Goal: Navigation & Orientation: Find specific page/section

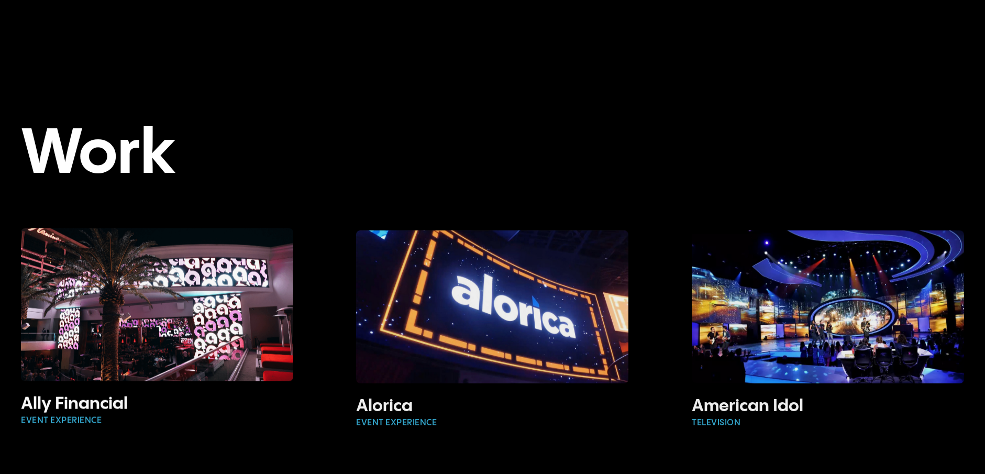
click at [768, 32] on link "Services" at bounding box center [775, 30] width 39 height 9
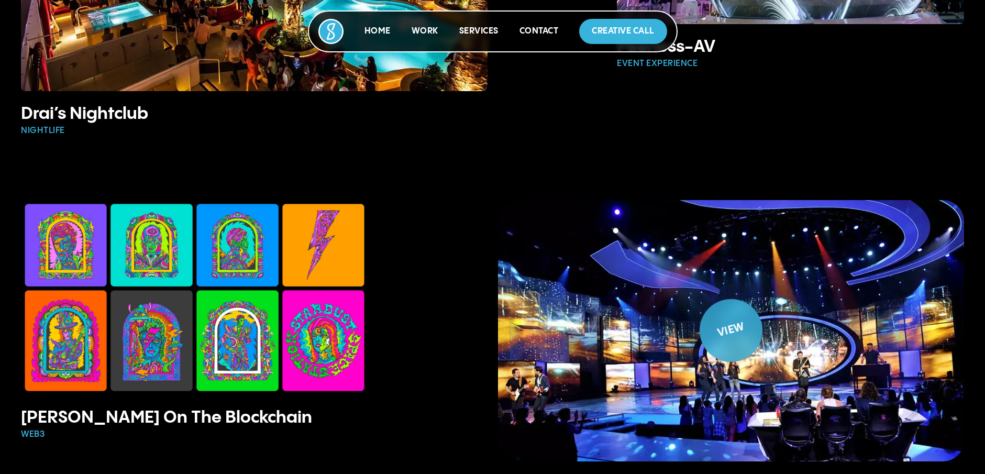
scroll to position [1402, 0]
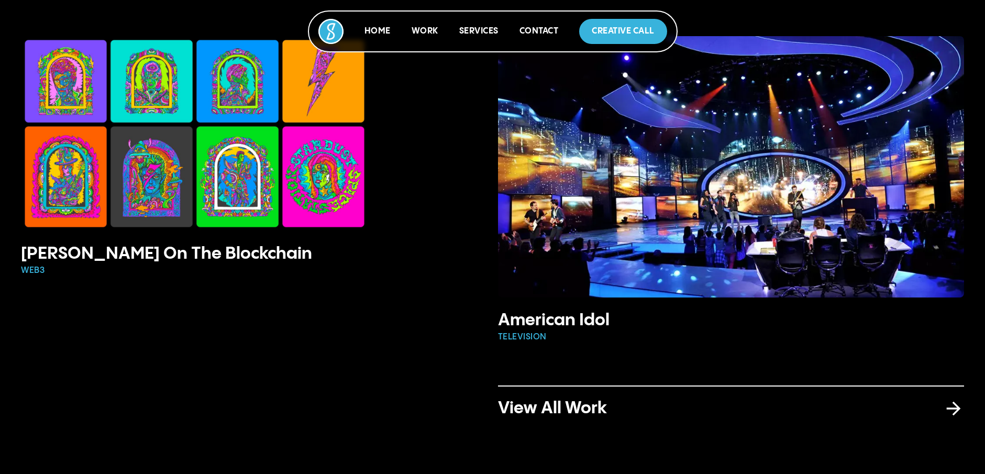
click at [424, 36] on p "Work" at bounding box center [425, 31] width 27 height 13
click at [424, 29] on link "Work" at bounding box center [425, 31] width 27 height 9
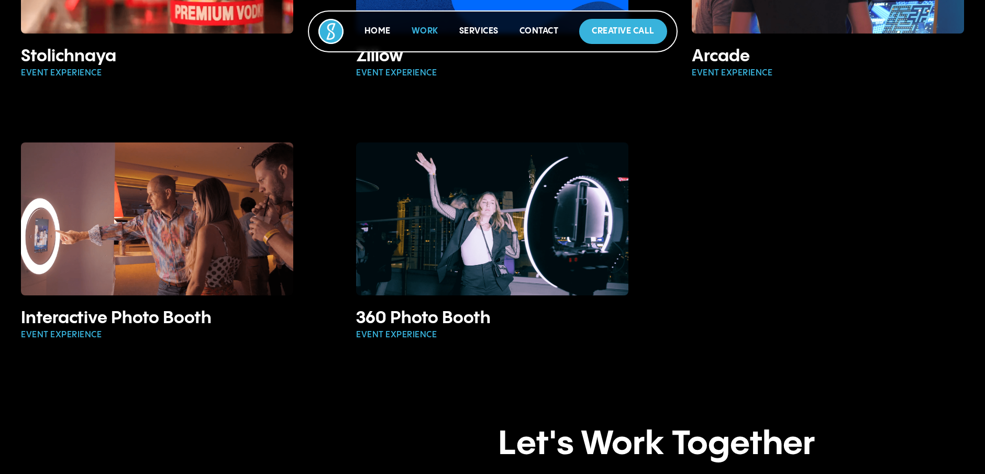
scroll to position [2619, 0]
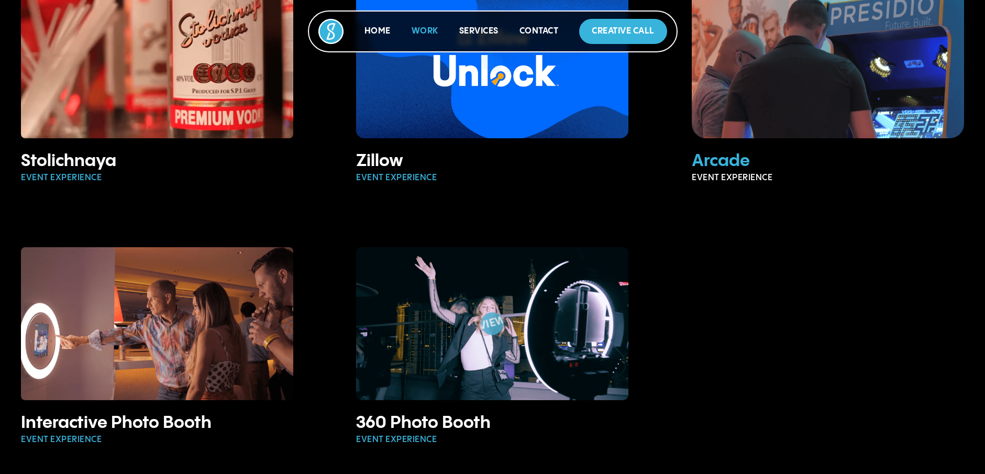
click at [806, 93] on img at bounding box center [828, 62] width 297 height 166
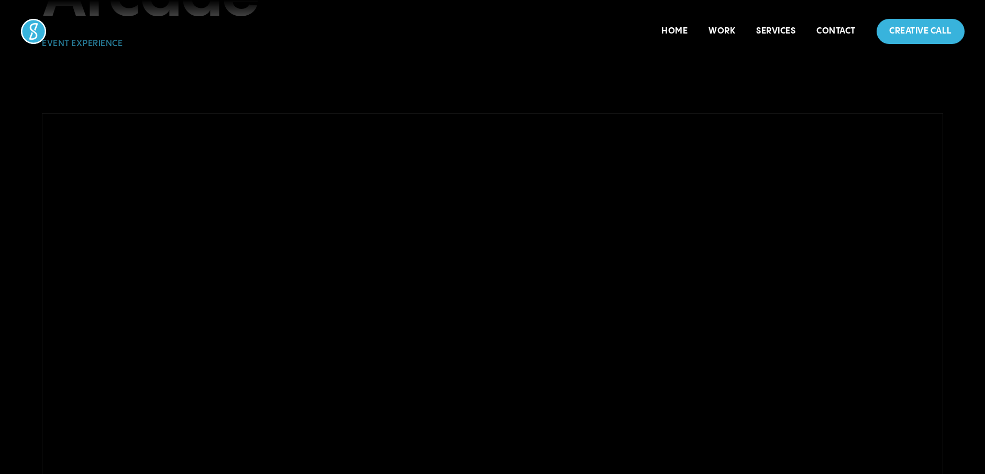
click at [446, 265] on div at bounding box center [493, 366] width 902 height 506
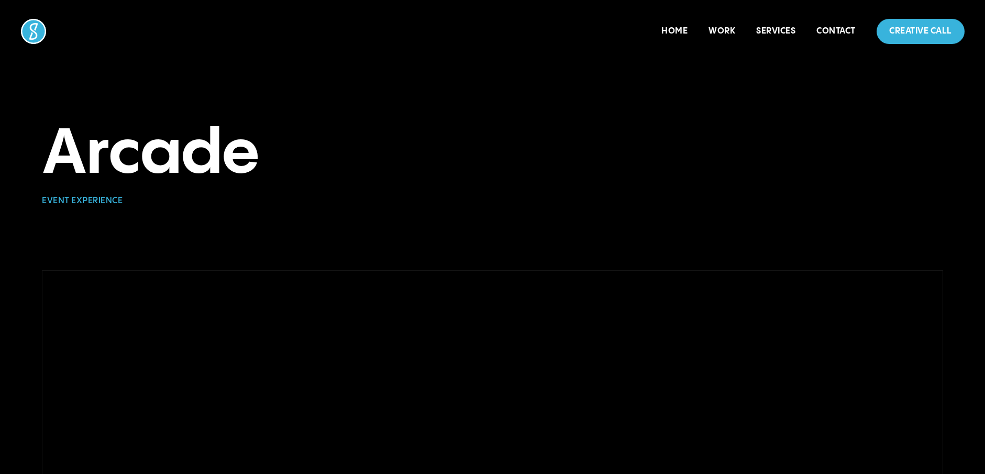
drag, startPoint x: 295, startPoint y: 340, endPoint x: 227, endPoint y: 359, distance: 71.3
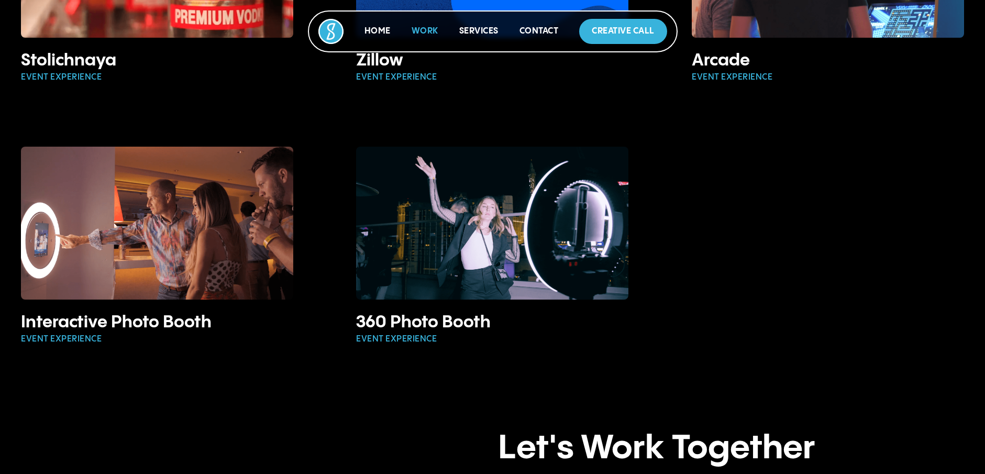
scroll to position [2584, 0]
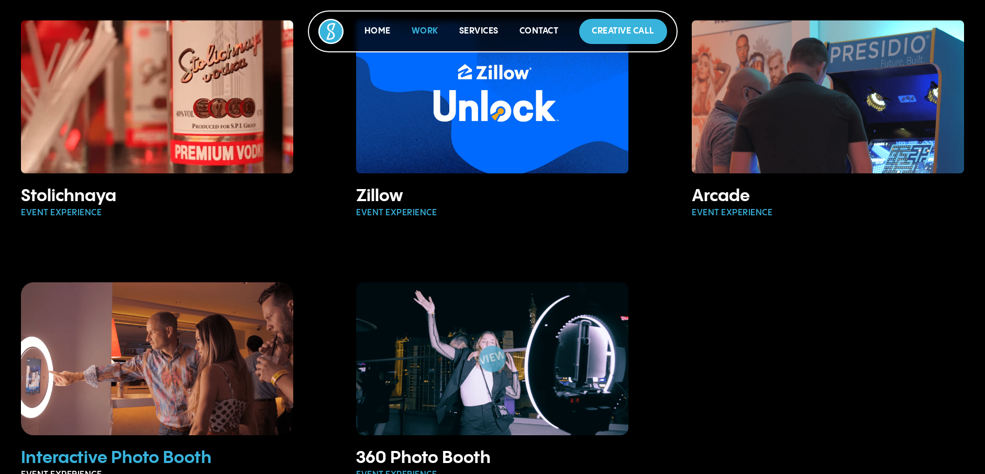
click at [272, 304] on img at bounding box center [157, 359] width 292 height 164
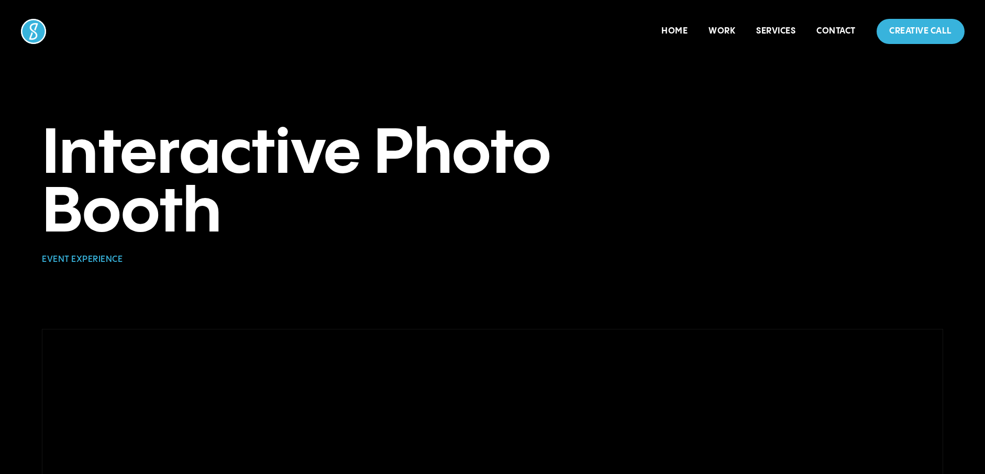
scroll to position [1772, 0]
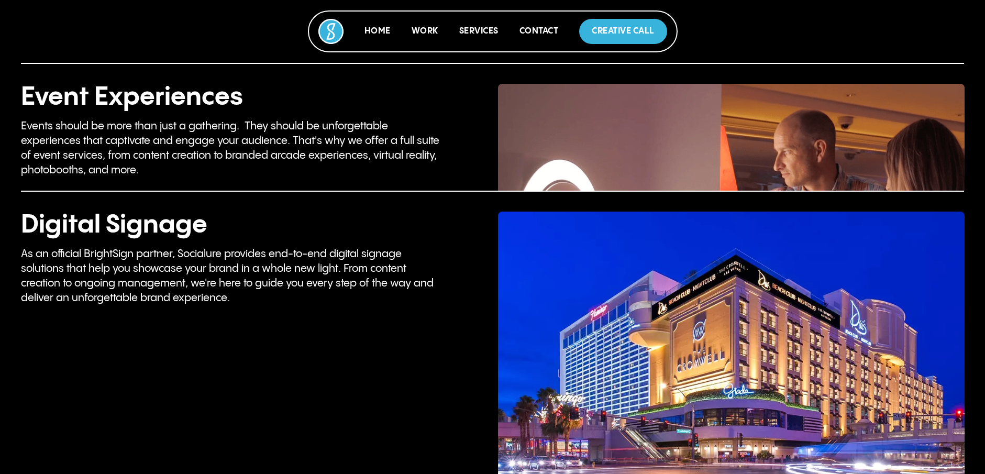
scroll to position [2398, 0]
